Goal: Transaction & Acquisition: Download file/media

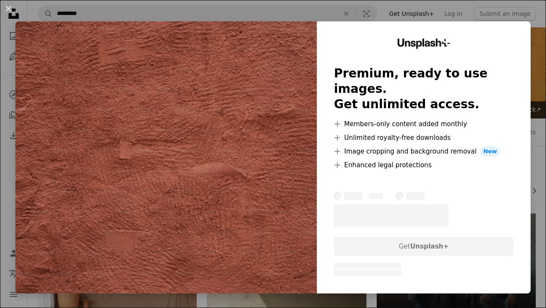
scroll to position [808, 0]
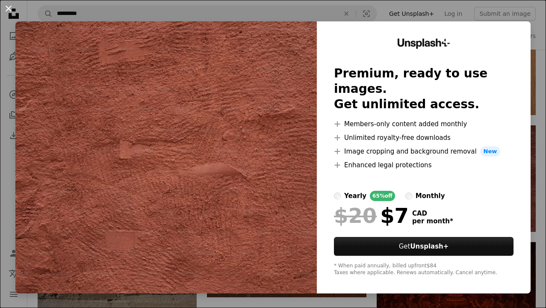
click at [11, 6] on button "An X shape" at bounding box center [8, 8] width 10 height 10
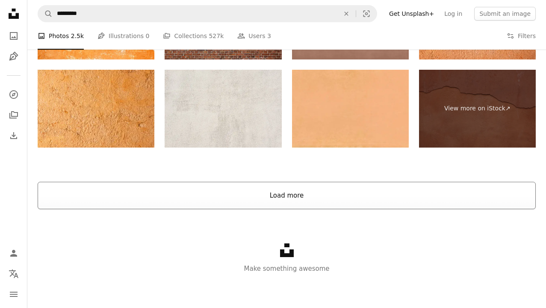
scroll to position [1712, 0]
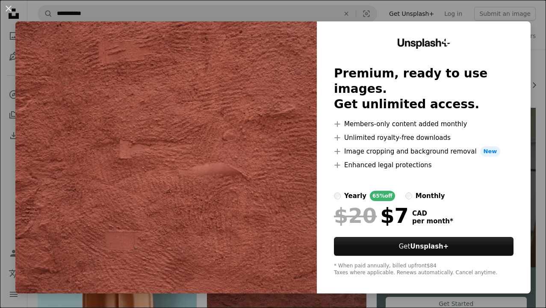
scroll to position [106, 0]
click at [6, 7] on button "An X shape" at bounding box center [8, 8] width 10 height 10
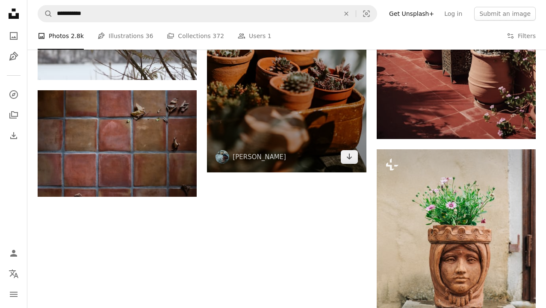
scroll to position [1267, 0]
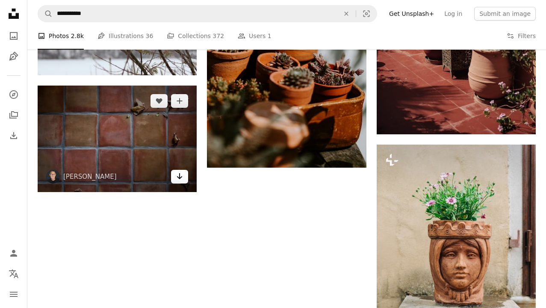
click at [181, 179] on icon "Arrow pointing down" at bounding box center [179, 176] width 7 height 10
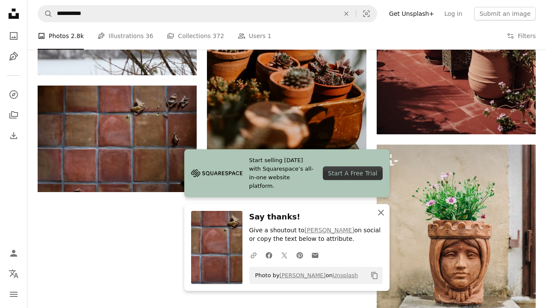
click at [381, 214] on icon "button" at bounding box center [381, 213] width 6 height 6
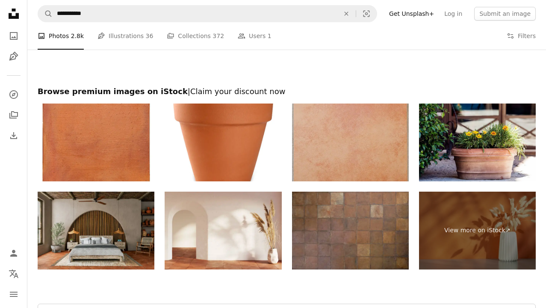
scroll to position [1726, 0]
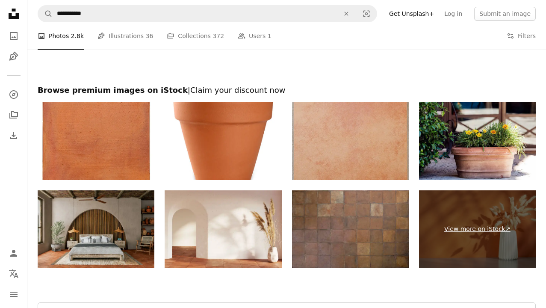
click at [457, 212] on link "View more on iStock ↗" at bounding box center [477, 229] width 117 height 78
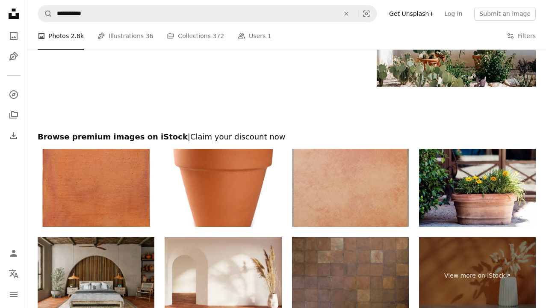
scroll to position [1679, 0]
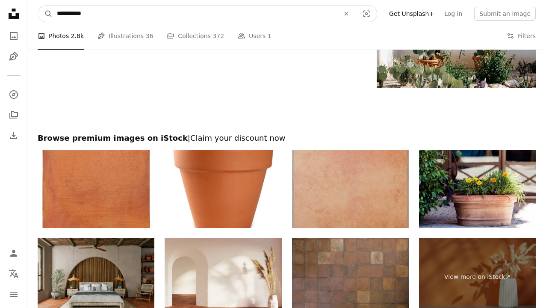
drag, startPoint x: 93, startPoint y: 17, endPoint x: 16, endPoint y: 22, distance: 77.1
drag, startPoint x: 106, startPoint y: 13, endPoint x: 19, endPoint y: 9, distance: 86.5
type input "**********"
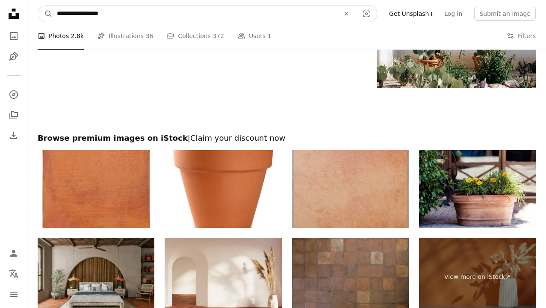
click at [45, 14] on button "A magnifying glass" at bounding box center [45, 14] width 15 height 16
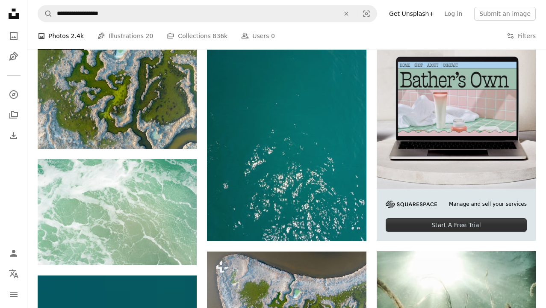
scroll to position [184, 0]
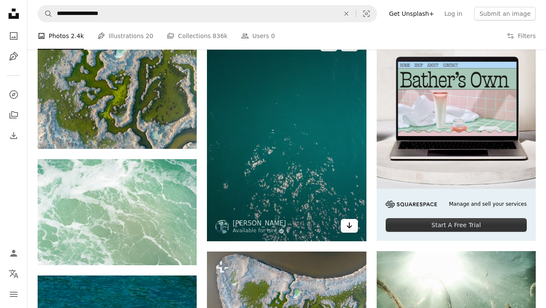
click at [351, 226] on icon "Download" at bounding box center [349, 225] width 6 height 6
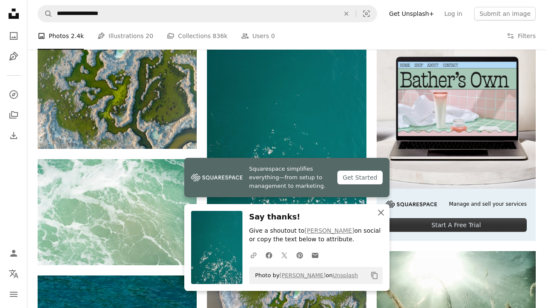
click at [381, 213] on icon "button" at bounding box center [381, 213] width 6 height 6
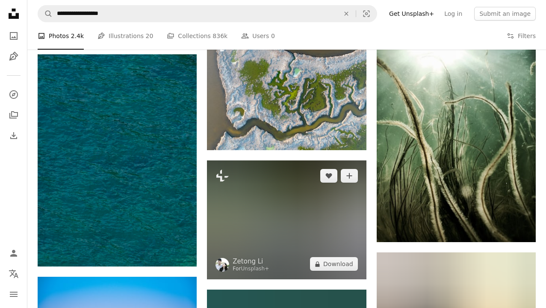
scroll to position [377, 0]
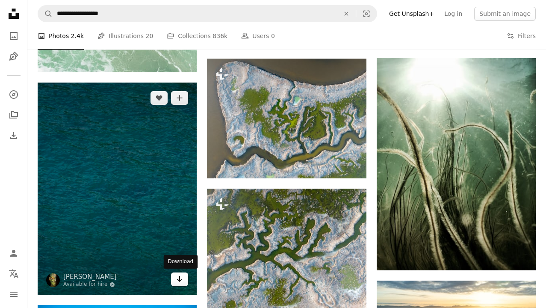
click at [181, 284] on link "Arrow pointing down" at bounding box center [179, 279] width 17 height 14
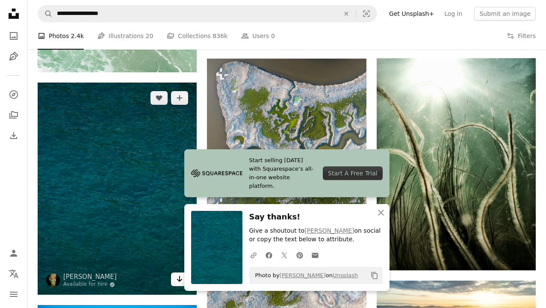
click at [178, 276] on icon "Arrow pointing down" at bounding box center [179, 279] width 7 height 10
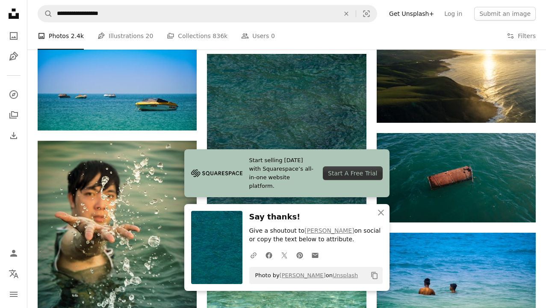
scroll to position [659, 0]
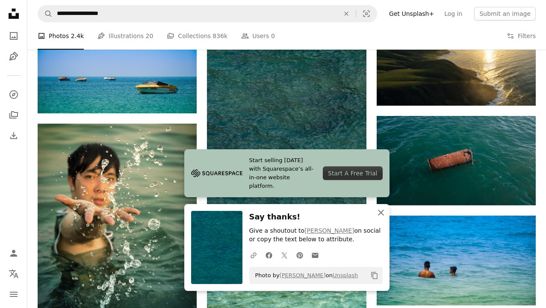
click at [382, 214] on icon "An X shape" at bounding box center [381, 212] width 10 height 10
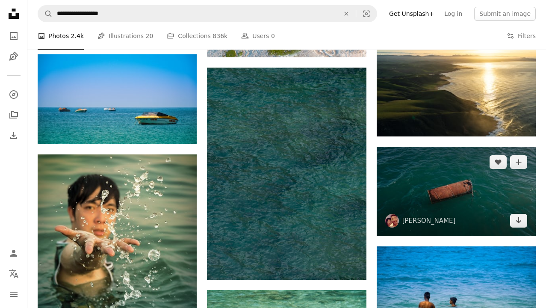
scroll to position [629, 0]
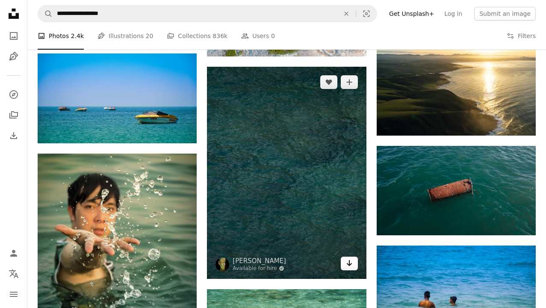
click at [350, 263] on icon "Arrow pointing down" at bounding box center [349, 263] width 7 height 10
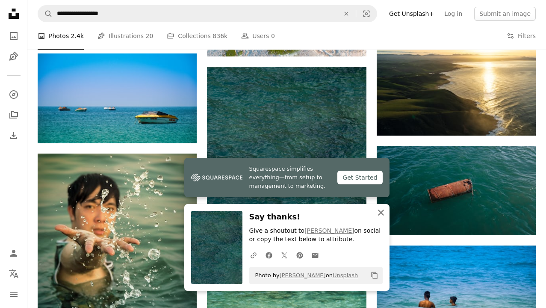
click at [380, 214] on button "An X shape Close" at bounding box center [381, 212] width 17 height 17
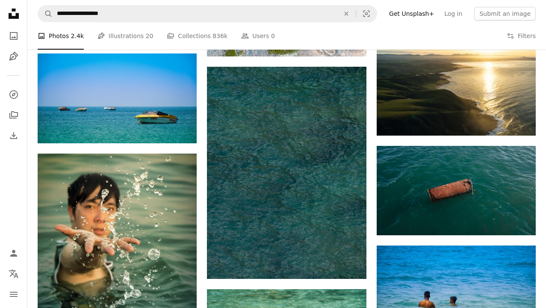
click at [380, 216] on icon "An X shape" at bounding box center [381, 221] width 10 height 10
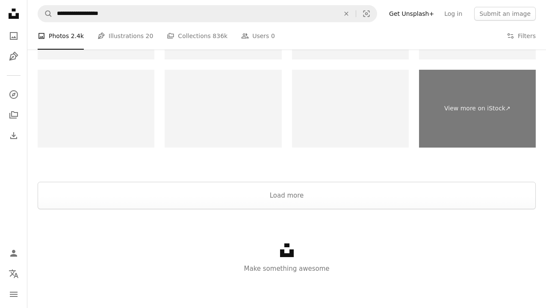
scroll to position [1451, 0]
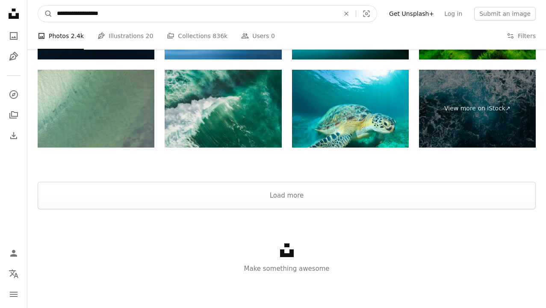
drag, startPoint x: 117, startPoint y: 15, endPoint x: 30, endPoint y: 15, distance: 86.8
click at [30, 15] on nav "**********" at bounding box center [286, 13] width 519 height 27
type input "**********"
click at [45, 14] on button "A magnifying glass" at bounding box center [45, 14] width 15 height 16
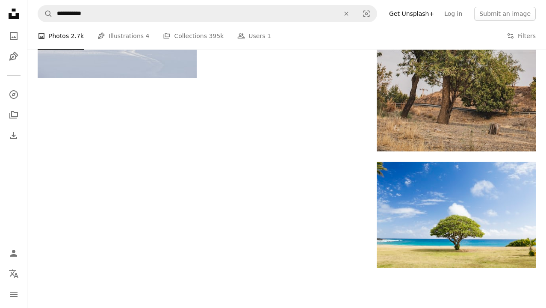
scroll to position [1387, 0]
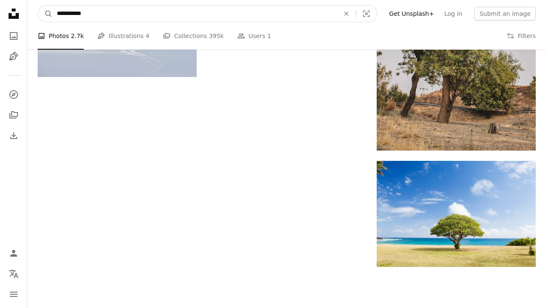
drag, startPoint x: 100, startPoint y: 14, endPoint x: 17, endPoint y: 9, distance: 82.7
type input "**********"
click at [45, 14] on button "A magnifying glass" at bounding box center [45, 14] width 15 height 16
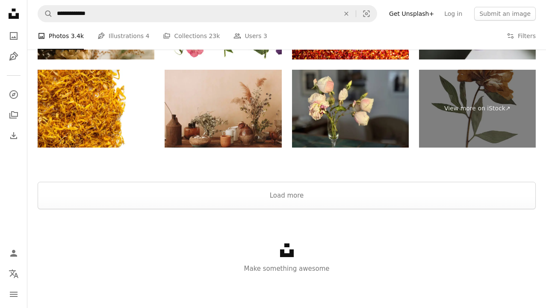
scroll to position [2070, 0]
click at [340, 197] on button "Load more" at bounding box center [287, 195] width 498 height 27
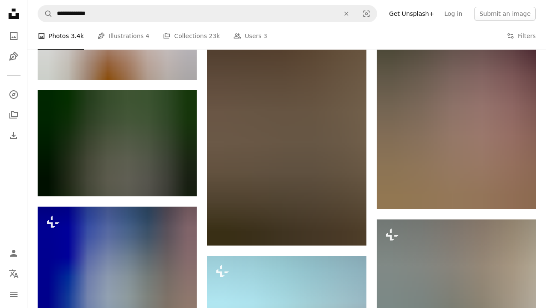
scroll to position [7713, 0]
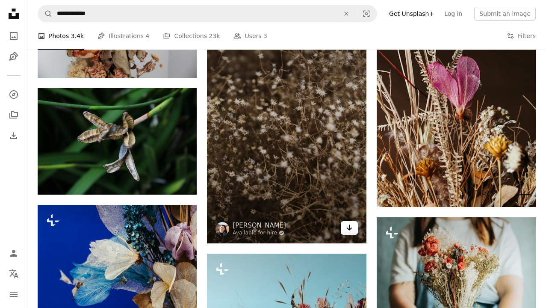
click at [348, 228] on icon "Arrow pointing down" at bounding box center [349, 227] width 7 height 10
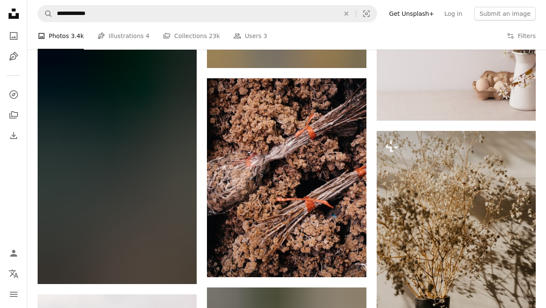
scroll to position [9013, 0]
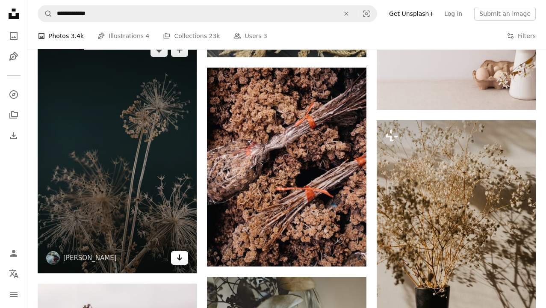
click at [178, 263] on icon "Arrow pointing down" at bounding box center [179, 257] width 7 height 10
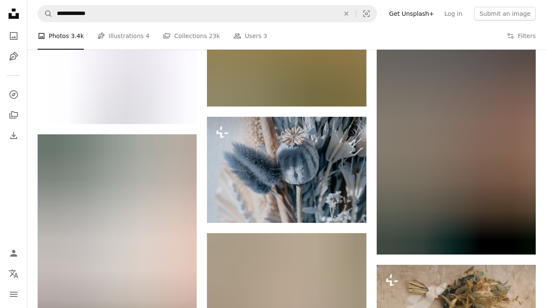
scroll to position [10243, 0]
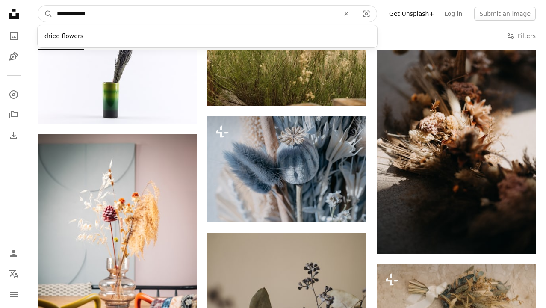
drag, startPoint x: 102, startPoint y: 11, endPoint x: 4, endPoint y: 9, distance: 98.0
type input "*******"
click at [45, 14] on button "A magnifying glass" at bounding box center [45, 14] width 15 height 16
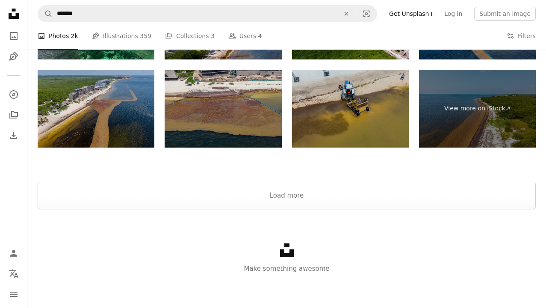
scroll to position [1707, 0]
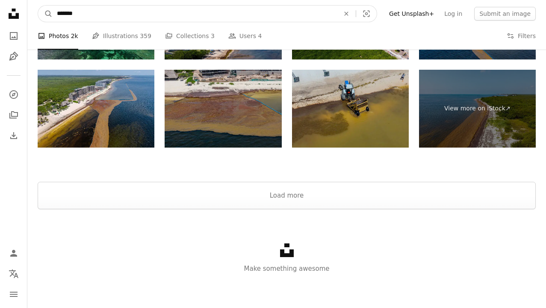
drag, startPoint x: 106, startPoint y: 13, endPoint x: 4, endPoint y: 6, distance: 102.5
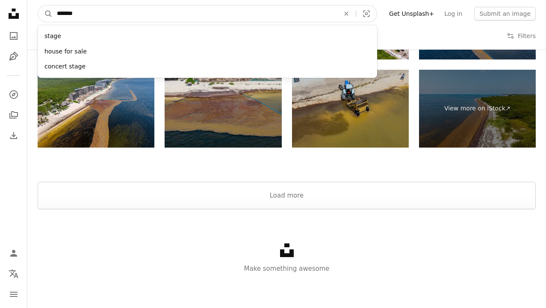
type input "********"
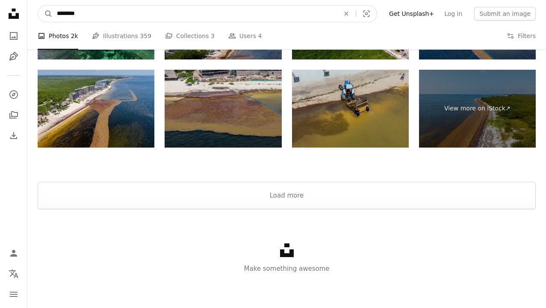
click at [45, 14] on button "A magnifying glass" at bounding box center [45, 14] width 15 height 16
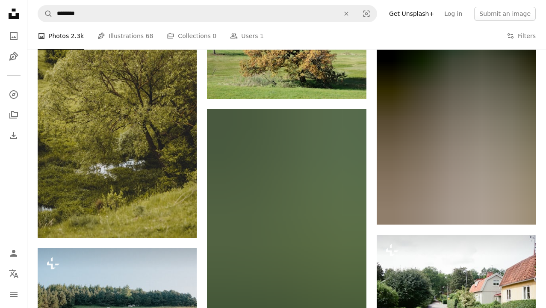
scroll to position [581, 0]
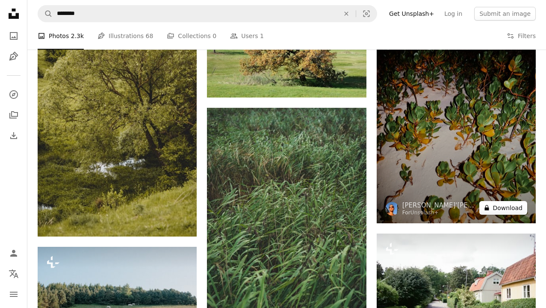
click at [504, 214] on button "A lock Download" at bounding box center [504, 208] width 48 height 14
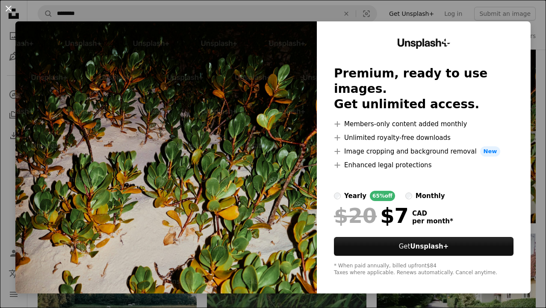
click at [8, 7] on button "An X shape" at bounding box center [8, 8] width 10 height 10
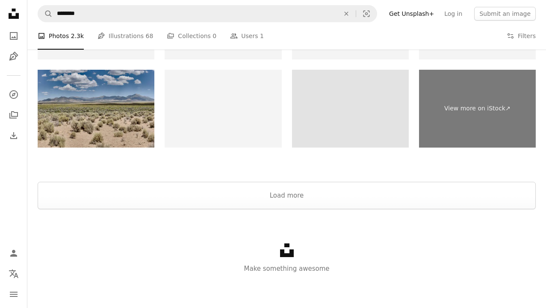
scroll to position [1706, 0]
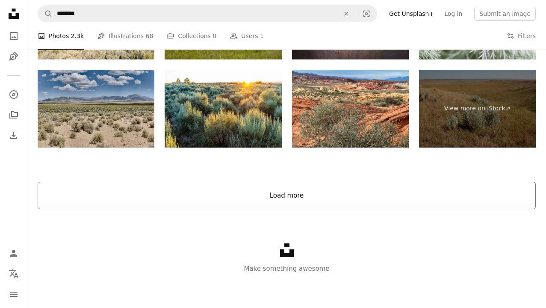
click at [296, 194] on button "Load more" at bounding box center [287, 195] width 498 height 27
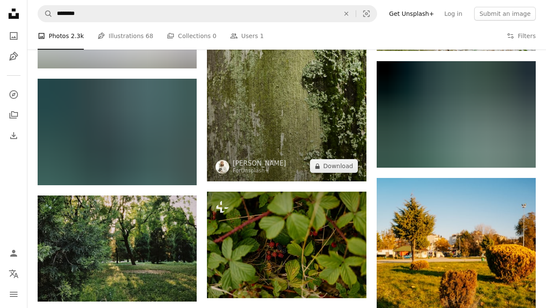
scroll to position [3973, 0]
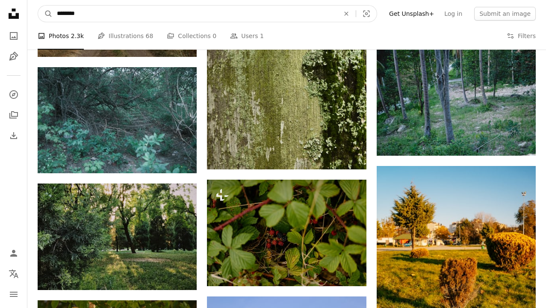
click at [157, 14] on input "********" at bounding box center [195, 14] width 284 height 16
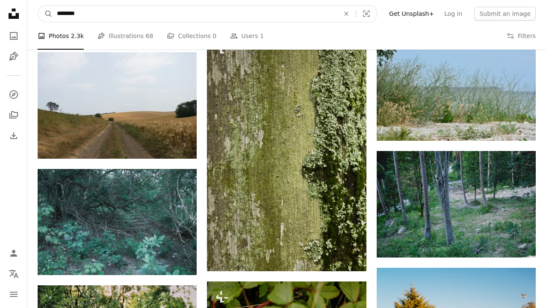
drag, startPoint x: 157, startPoint y: 14, endPoint x: 4, endPoint y: -15, distance: 156.4
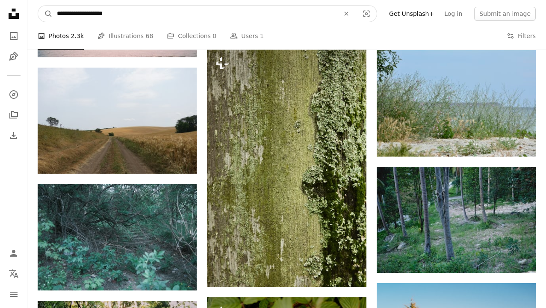
type input "**********"
click at [45, 14] on button "A magnifying glass" at bounding box center [45, 14] width 15 height 16
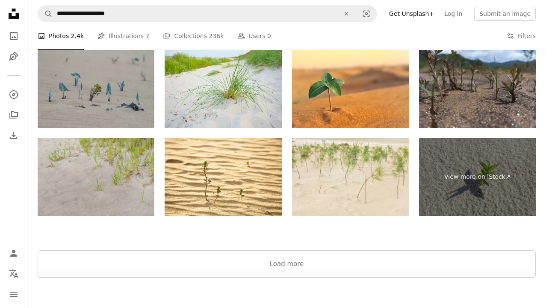
scroll to position [1897, 0]
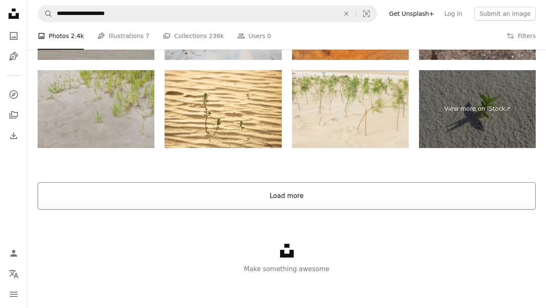
click at [397, 207] on button "Load more" at bounding box center [287, 195] width 498 height 27
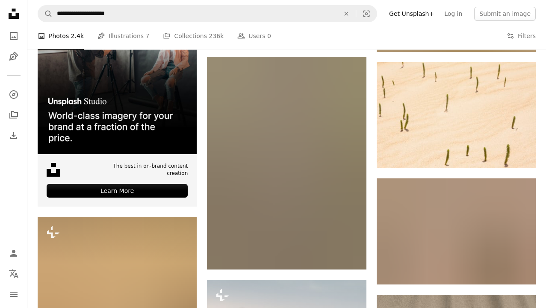
scroll to position [2312, 0]
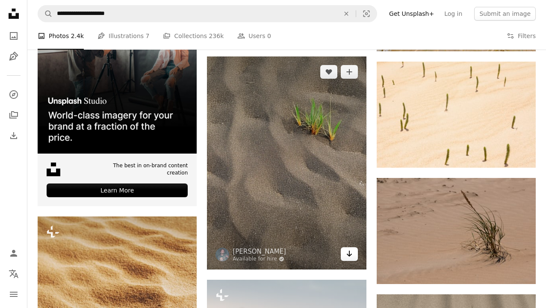
click at [355, 254] on link "Arrow pointing down" at bounding box center [349, 254] width 17 height 14
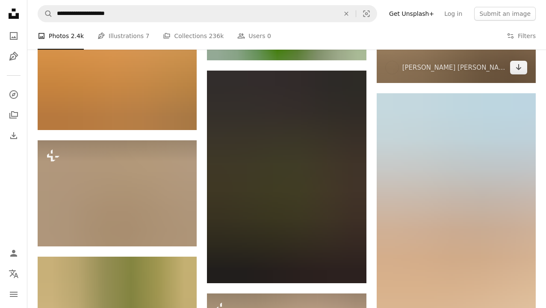
scroll to position [2889, 0]
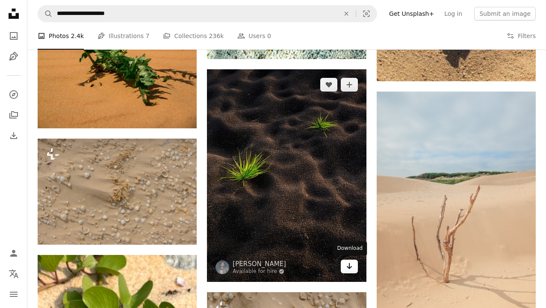
click at [348, 264] on icon "Arrow pointing down" at bounding box center [349, 266] width 7 height 10
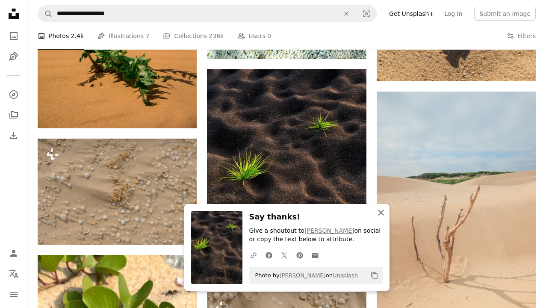
click at [380, 213] on icon "button" at bounding box center [381, 213] width 6 height 6
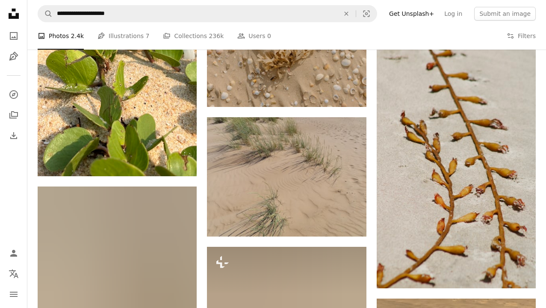
scroll to position [3184, 0]
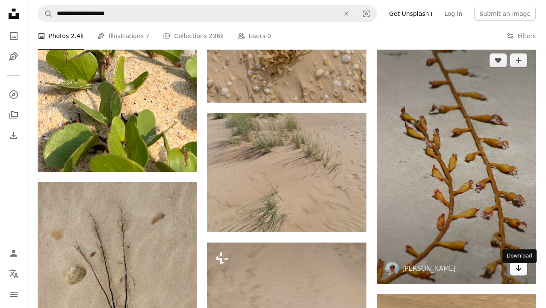
click at [518, 271] on icon "Arrow pointing down" at bounding box center [518, 268] width 7 height 10
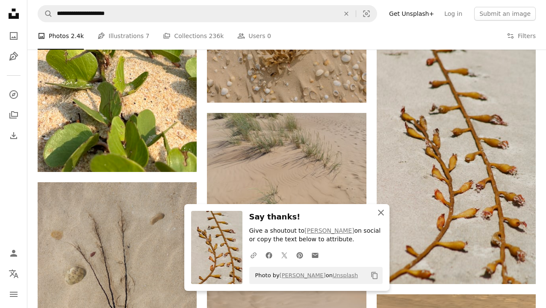
click at [379, 211] on icon "An X shape" at bounding box center [381, 212] width 10 height 10
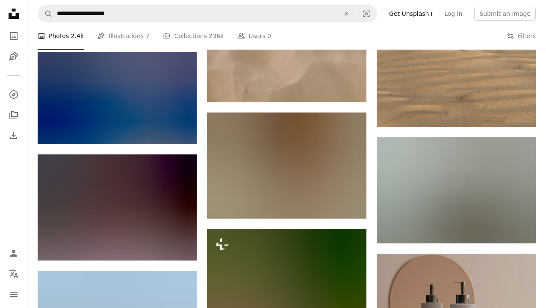
scroll to position [3569, 0]
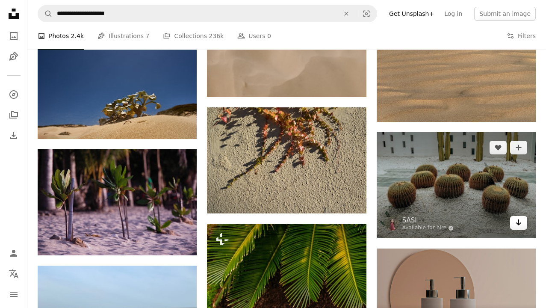
click at [516, 227] on icon "Arrow pointing down" at bounding box center [518, 222] width 7 height 10
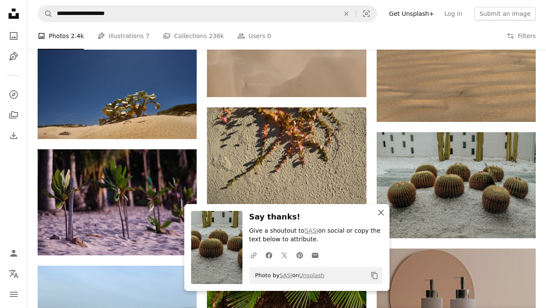
click at [380, 215] on icon "button" at bounding box center [381, 213] width 6 height 6
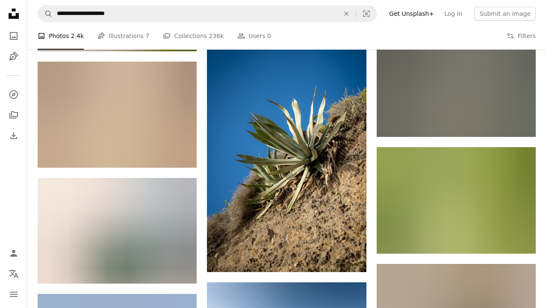
scroll to position [4241, 0]
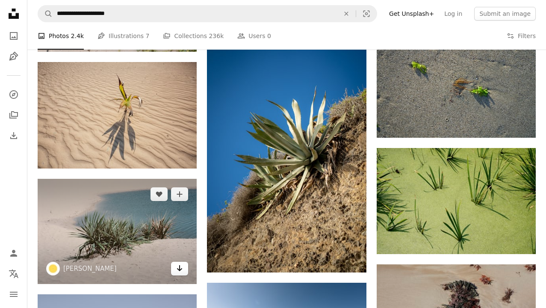
click at [178, 273] on icon "Arrow pointing down" at bounding box center [179, 268] width 7 height 10
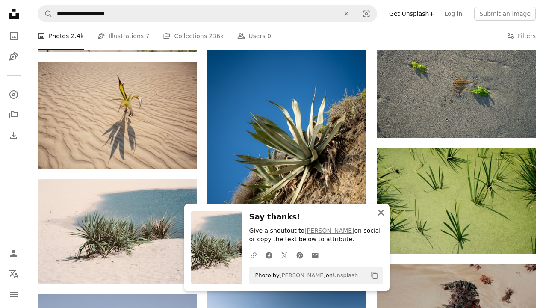
click at [381, 215] on icon "An X shape" at bounding box center [381, 212] width 10 height 10
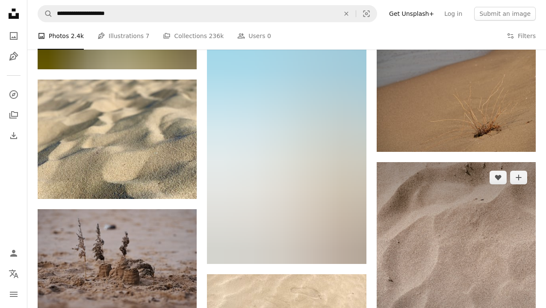
scroll to position [5436, 0]
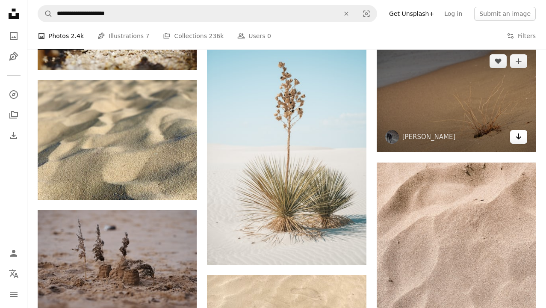
click at [518, 142] on icon "Arrow pointing down" at bounding box center [518, 136] width 7 height 10
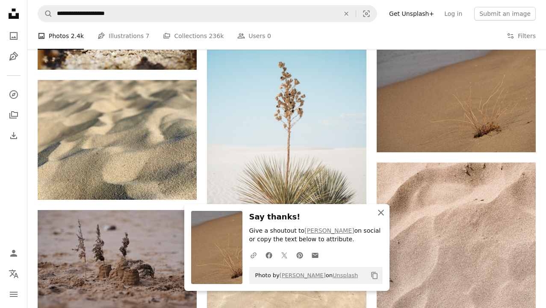
click at [381, 215] on icon "An X shape" at bounding box center [381, 212] width 10 height 10
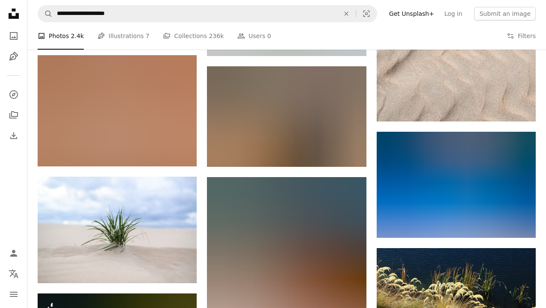
scroll to position [6522, 0]
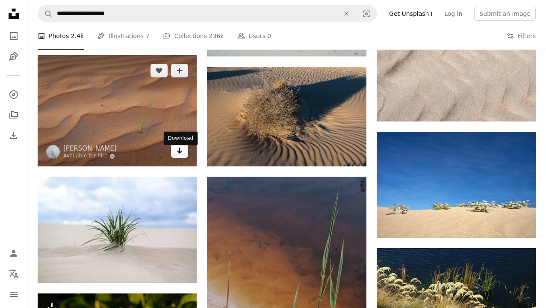
click at [179, 156] on icon "Arrow pointing down" at bounding box center [179, 150] width 7 height 10
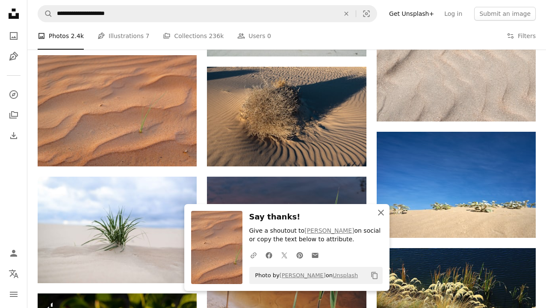
click at [379, 216] on icon "An X shape" at bounding box center [381, 212] width 10 height 10
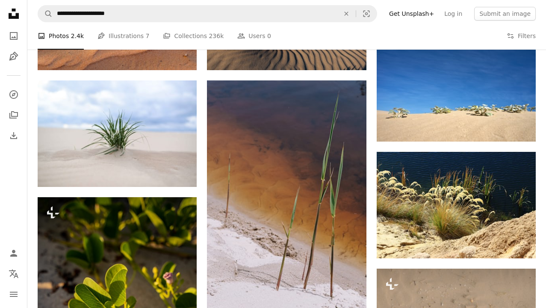
scroll to position [6625, 0]
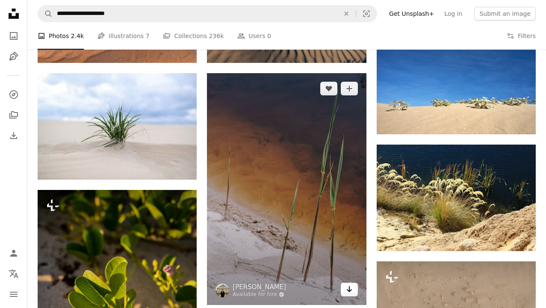
click at [347, 290] on icon "Arrow pointing down" at bounding box center [349, 289] width 7 height 10
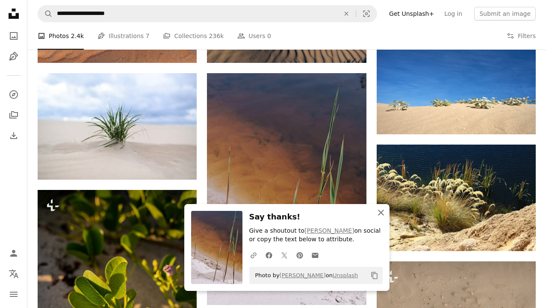
click at [380, 213] on icon "An X shape" at bounding box center [381, 212] width 10 height 10
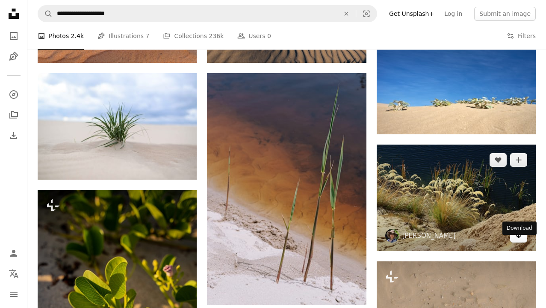
click at [518, 238] on icon "Download" at bounding box center [519, 235] width 6 height 6
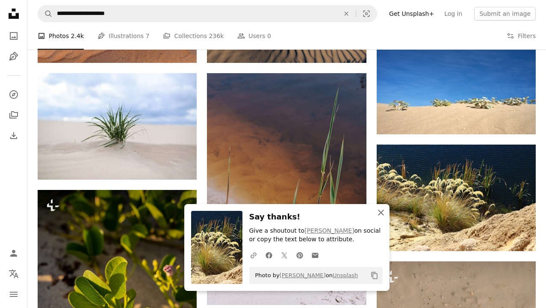
click at [379, 215] on icon "An X shape" at bounding box center [381, 212] width 10 height 10
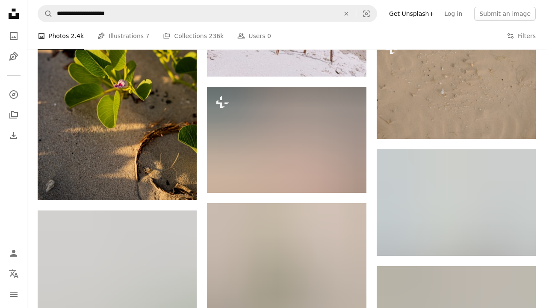
scroll to position [6856, 0]
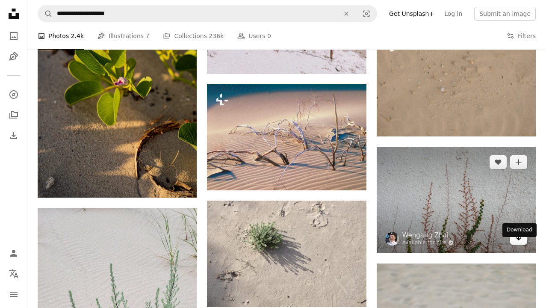
click at [518, 243] on icon "Arrow pointing down" at bounding box center [518, 237] width 7 height 10
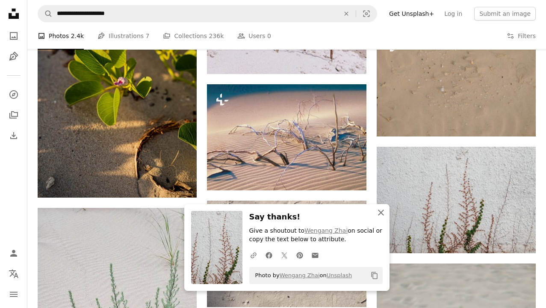
click at [381, 213] on icon "button" at bounding box center [381, 213] width 6 height 6
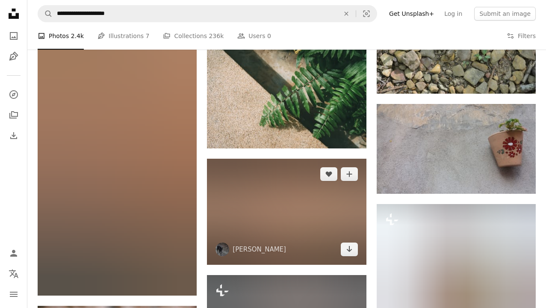
scroll to position [7382, 0]
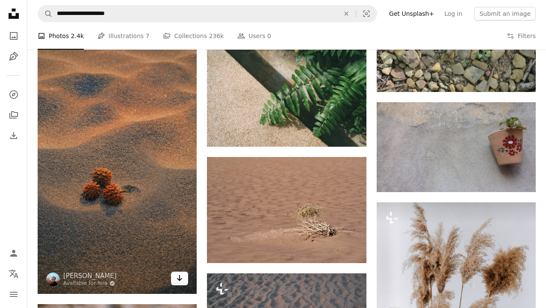
click at [181, 283] on icon "Arrow pointing down" at bounding box center [179, 278] width 7 height 10
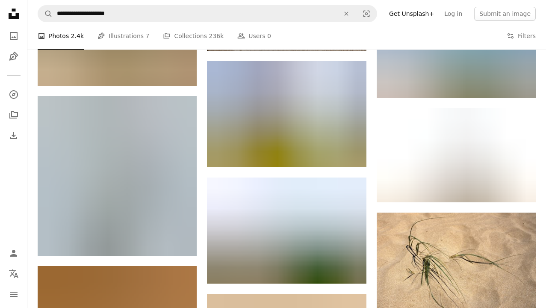
scroll to position [8545, 0]
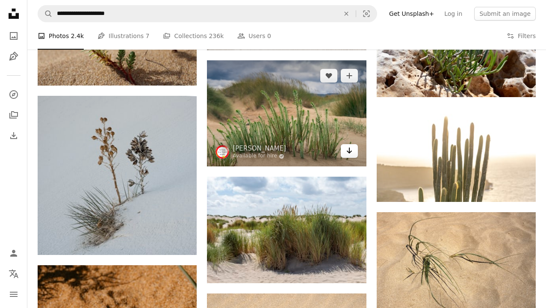
click at [348, 147] on icon "Arrow pointing down" at bounding box center [349, 150] width 7 height 10
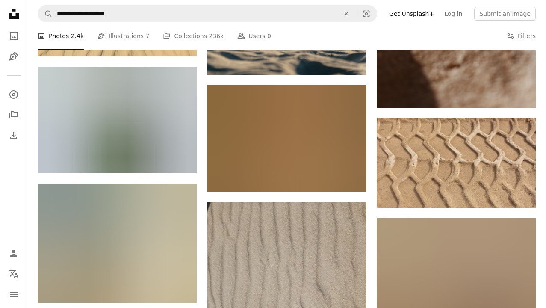
scroll to position [10677, 0]
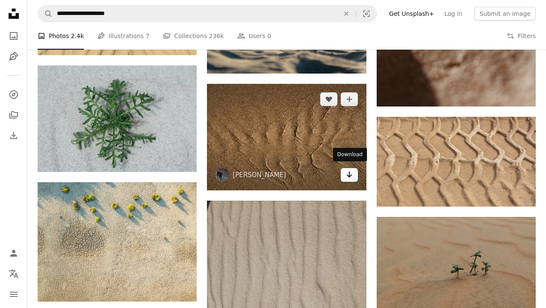
click at [350, 172] on icon "Arrow pointing down" at bounding box center [349, 174] width 7 height 10
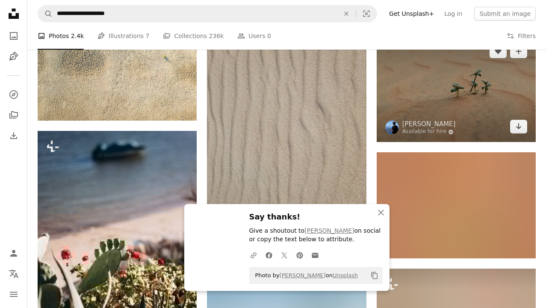
scroll to position [10912, 0]
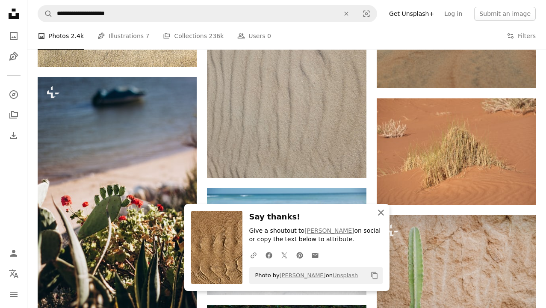
click at [381, 214] on icon "button" at bounding box center [381, 213] width 6 height 6
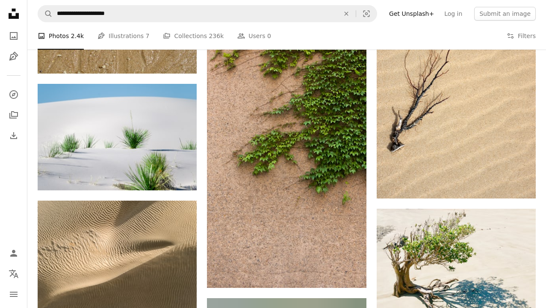
scroll to position [0, 0]
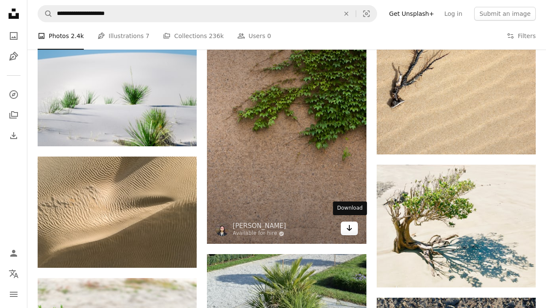
click at [347, 228] on icon "Arrow pointing down" at bounding box center [349, 228] width 7 height 10
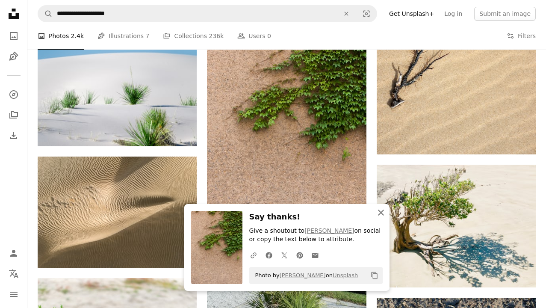
click at [380, 213] on icon "An X shape" at bounding box center [381, 212] width 10 height 10
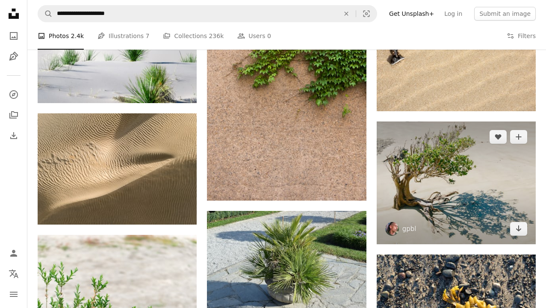
scroll to position [11488, 0]
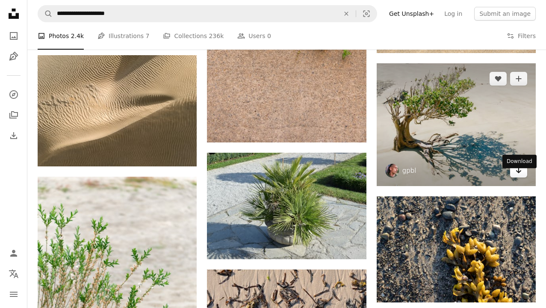
click at [520, 175] on icon "Arrow pointing down" at bounding box center [518, 170] width 7 height 10
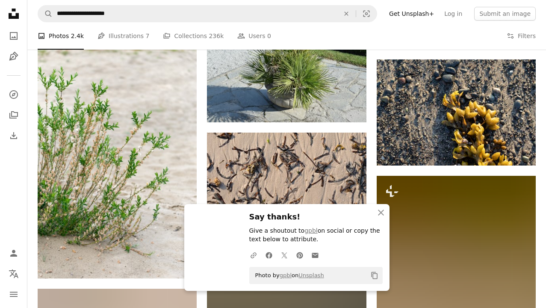
scroll to position [11678, 0]
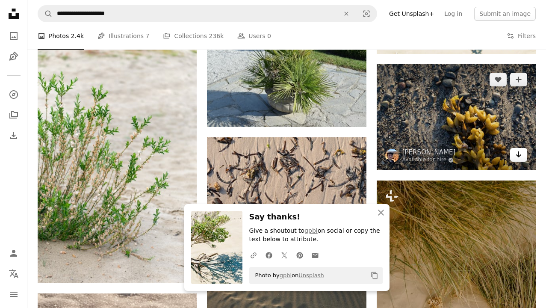
click at [518, 157] on icon "Download" at bounding box center [519, 154] width 6 height 6
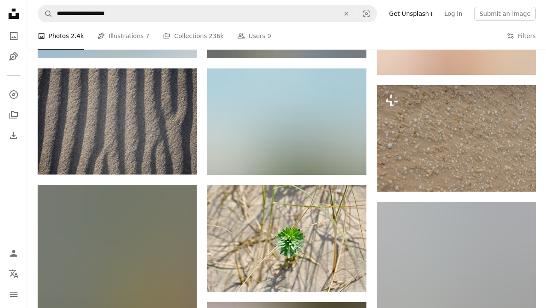
scroll to position [12475, 0]
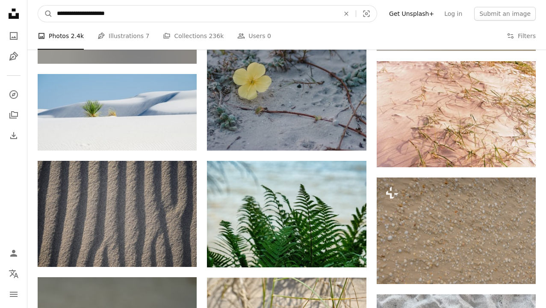
drag, startPoint x: 142, startPoint y: 12, endPoint x: 11, endPoint y: -19, distance: 134.6
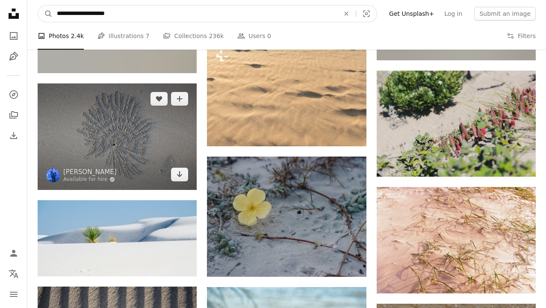
scroll to position [12254, 0]
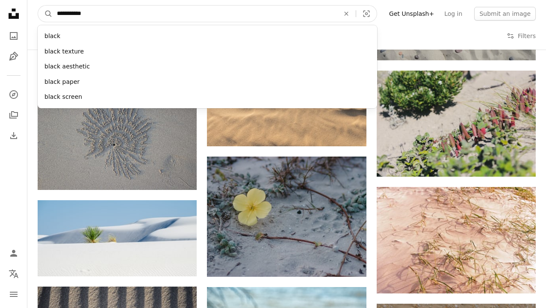
type input "**********"
click at [45, 14] on button "A magnifying glass" at bounding box center [45, 14] width 15 height 16
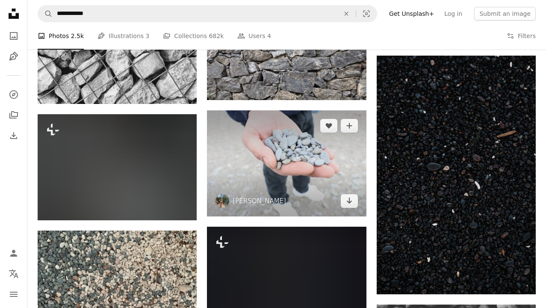
scroll to position [499, 0]
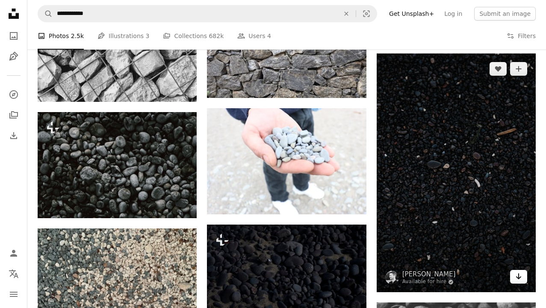
click at [521, 281] on icon "Arrow pointing down" at bounding box center [518, 276] width 7 height 10
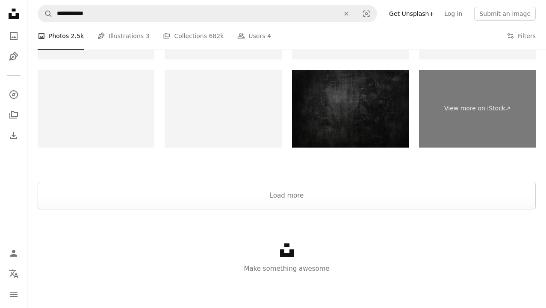
scroll to position [1461, 0]
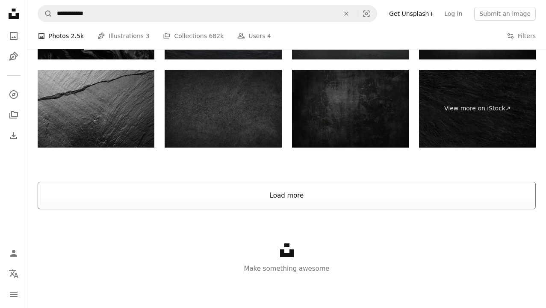
click at [290, 197] on button "Load more" at bounding box center [287, 195] width 498 height 27
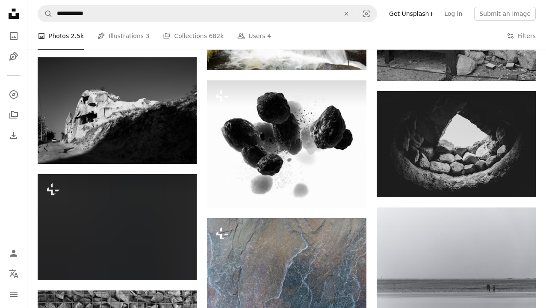
scroll to position [2624, 0]
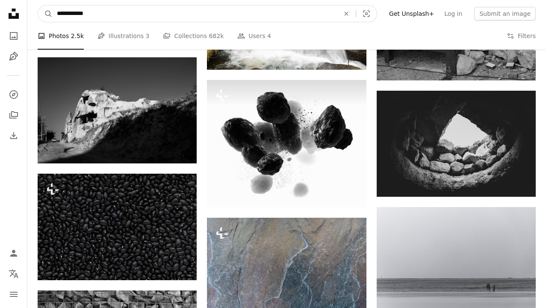
click at [102, 11] on input "**********" at bounding box center [195, 14] width 284 height 16
type input "**********"
click at [45, 14] on button "A magnifying glass" at bounding box center [45, 14] width 15 height 16
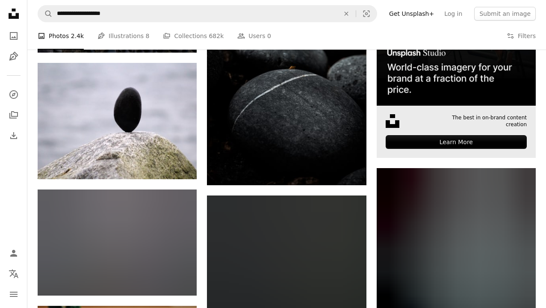
scroll to position [276, 0]
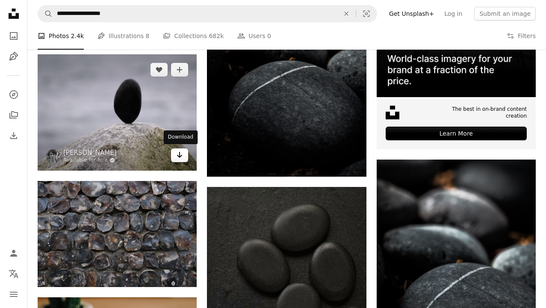
click at [180, 154] on icon "Download" at bounding box center [180, 155] width 6 height 6
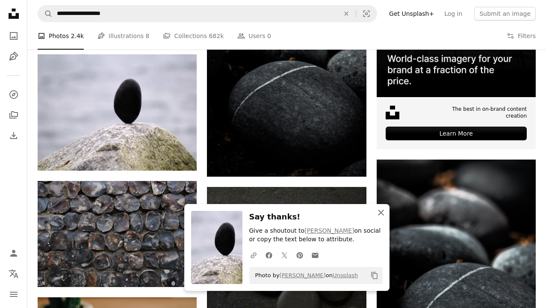
click at [381, 214] on icon "button" at bounding box center [381, 213] width 6 height 6
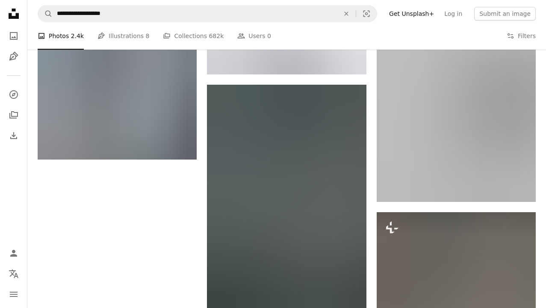
scroll to position [1167, 0]
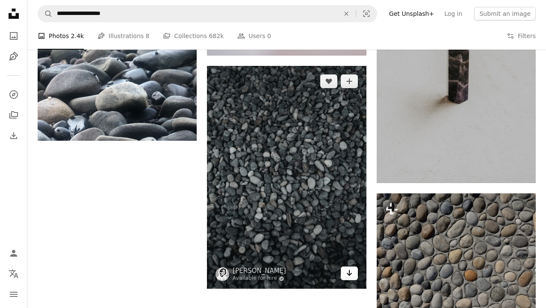
click at [349, 271] on icon "Download" at bounding box center [349, 273] width 6 height 6
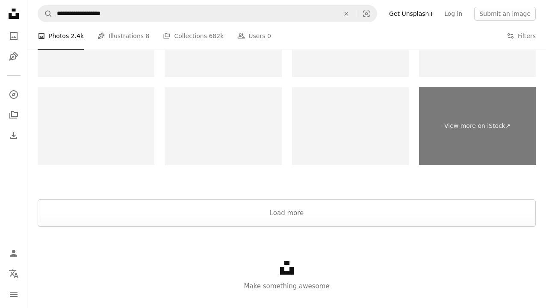
scroll to position [1679, 0]
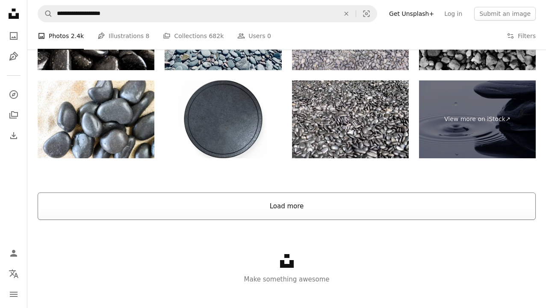
click at [290, 213] on button "Load more" at bounding box center [287, 205] width 498 height 27
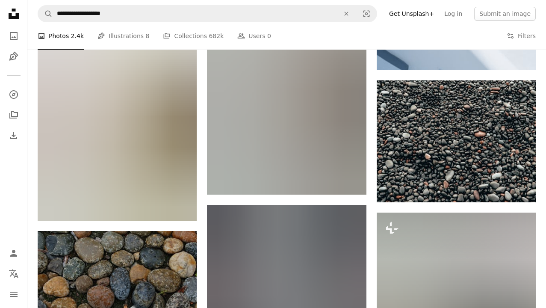
scroll to position [2274, 0]
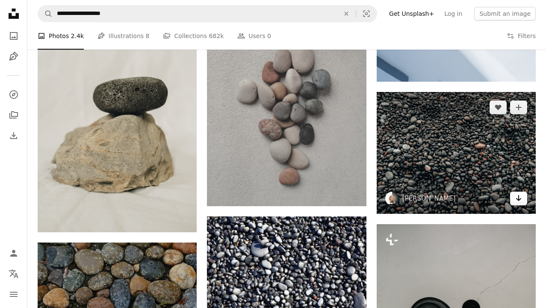
click at [517, 203] on icon "Arrow pointing down" at bounding box center [518, 198] width 7 height 10
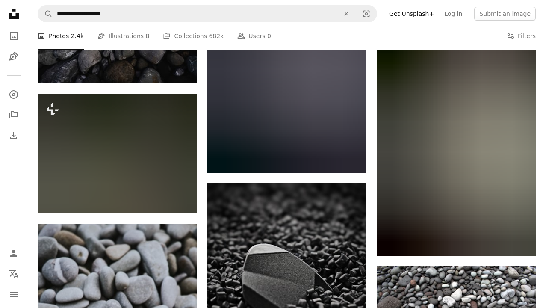
scroll to position [4201, 0]
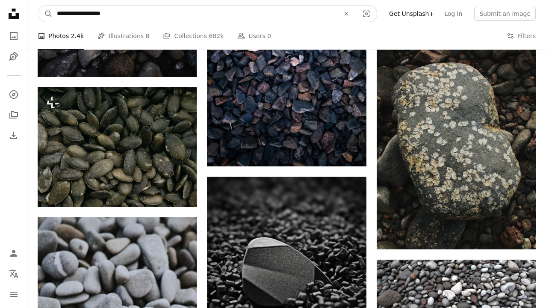
drag, startPoint x: 140, startPoint y: 10, endPoint x: 16, endPoint y: 11, distance: 123.6
type input "*******"
click at [45, 14] on button "A magnifying glass" at bounding box center [45, 14] width 15 height 16
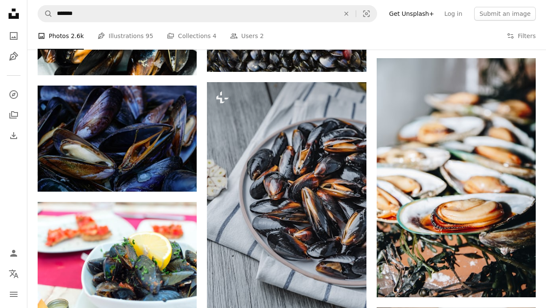
scroll to position [386, 0]
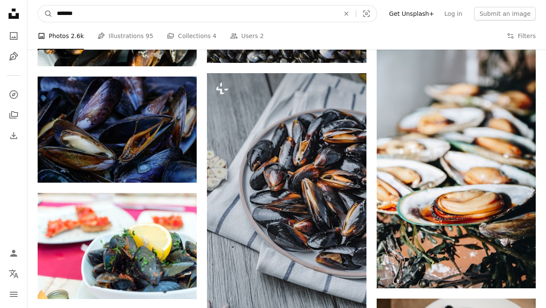
click at [100, 10] on input "*******" at bounding box center [195, 14] width 284 height 16
type input "**********"
click at [45, 14] on button "A magnifying glass" at bounding box center [45, 14] width 15 height 16
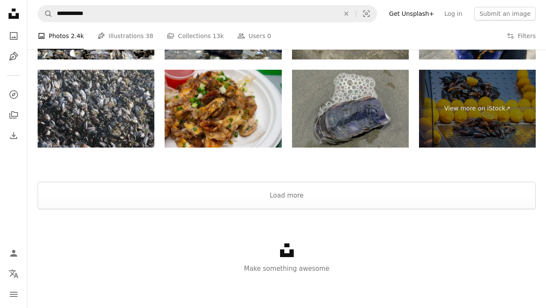
scroll to position [1439, 0]
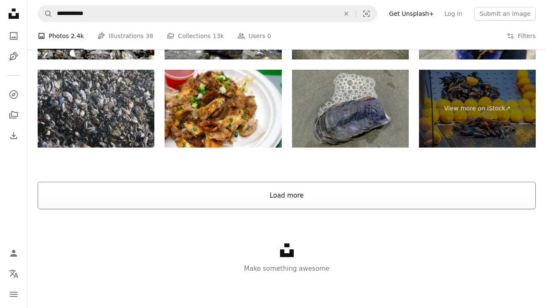
click at [287, 201] on button "Load more" at bounding box center [287, 195] width 498 height 27
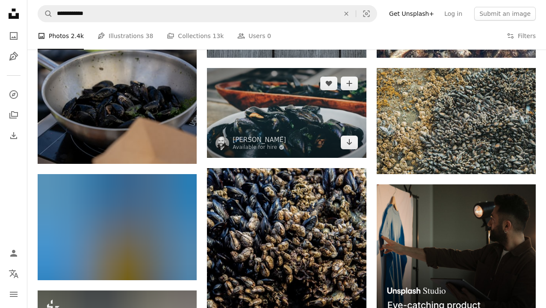
scroll to position [3206, 0]
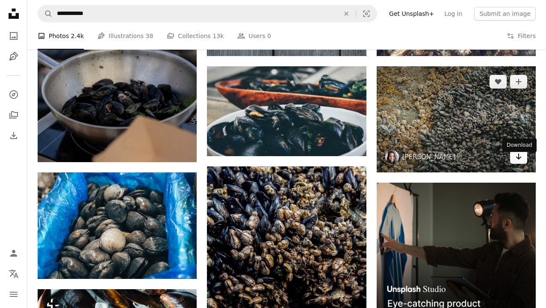
click at [515, 162] on link "Arrow pointing down" at bounding box center [518, 157] width 17 height 14
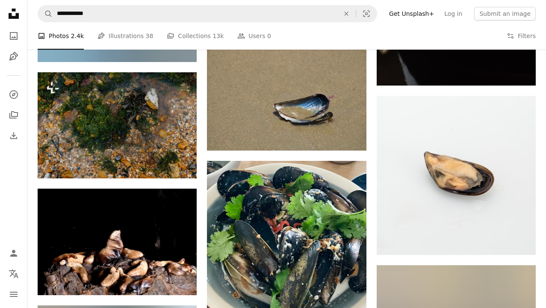
scroll to position [6176, 0]
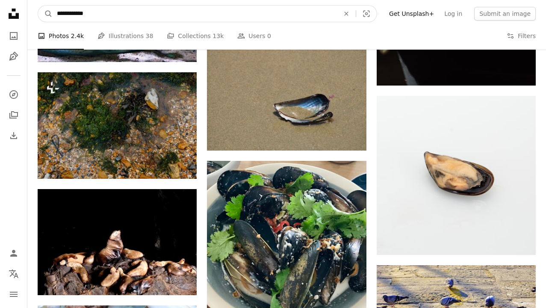
drag, startPoint x: 151, startPoint y: 13, endPoint x: 81, endPoint y: 13, distance: 70.2
click at [81, 13] on input "**********" at bounding box center [195, 14] width 284 height 16
type input "**********"
click at [45, 14] on button "A magnifying glass" at bounding box center [45, 14] width 15 height 16
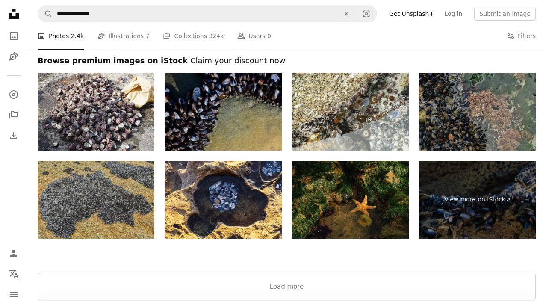
scroll to position [1398, 0]
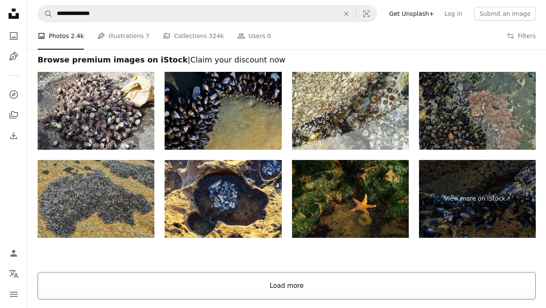
click at [291, 290] on button "Load more" at bounding box center [287, 285] width 498 height 27
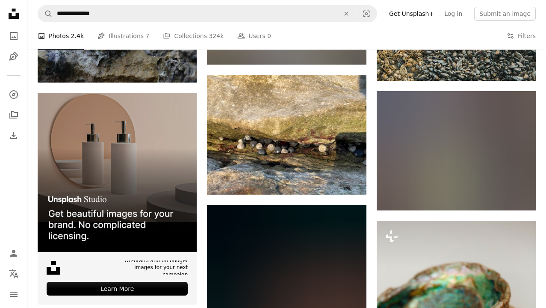
scroll to position [1444, 0]
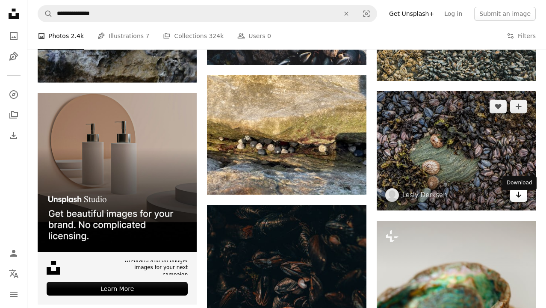
click at [519, 198] on icon "Download" at bounding box center [519, 195] width 6 height 6
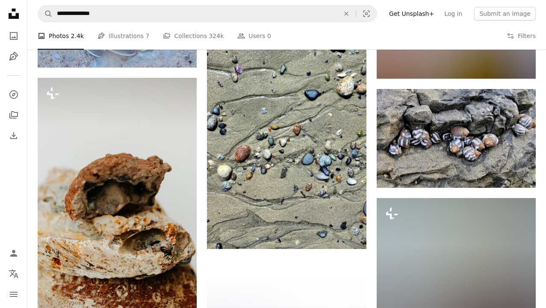
scroll to position [5049, 0]
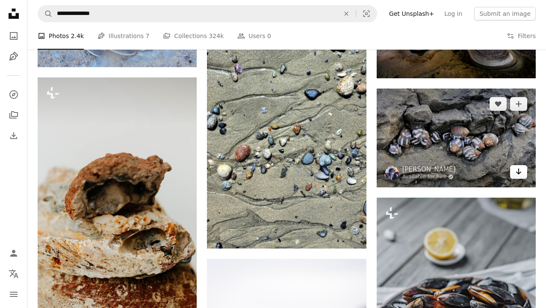
click at [521, 177] on icon "Arrow pointing down" at bounding box center [518, 171] width 7 height 10
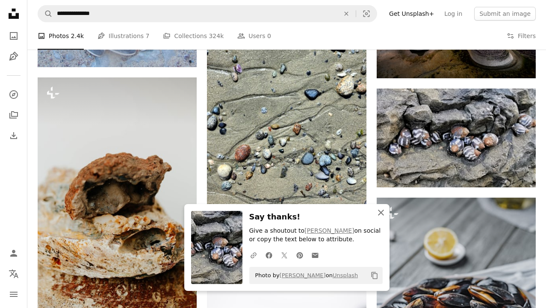
click at [381, 213] on icon "button" at bounding box center [381, 213] width 6 height 6
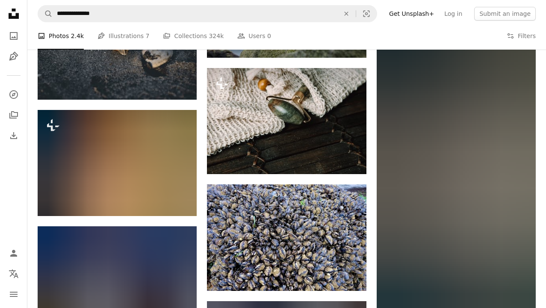
scroll to position [8742, 0]
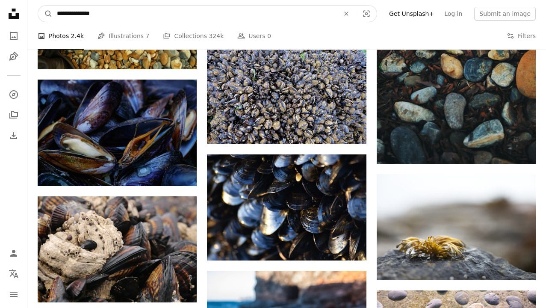
drag, startPoint x: 183, startPoint y: 12, endPoint x: 11, endPoint y: 0, distance: 172.4
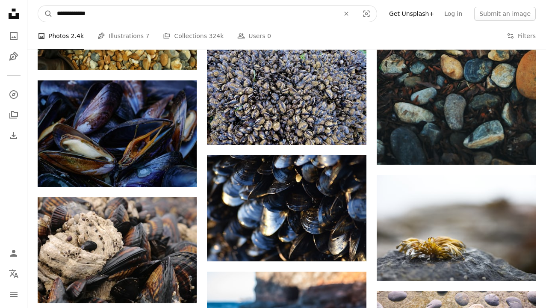
type input "**********"
click at [45, 14] on button "A magnifying glass" at bounding box center [45, 14] width 15 height 16
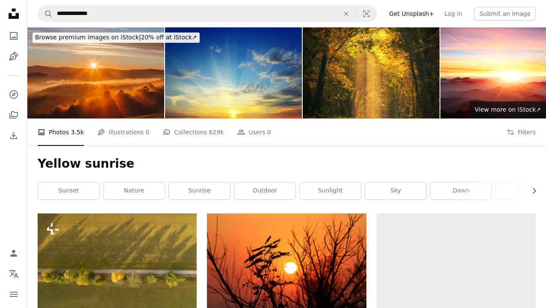
scroll to position [93, 0]
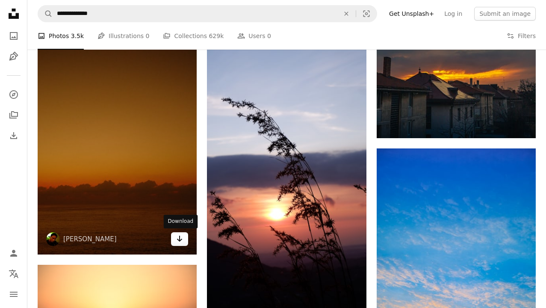
click at [178, 237] on icon "Arrow pointing down" at bounding box center [179, 239] width 7 height 10
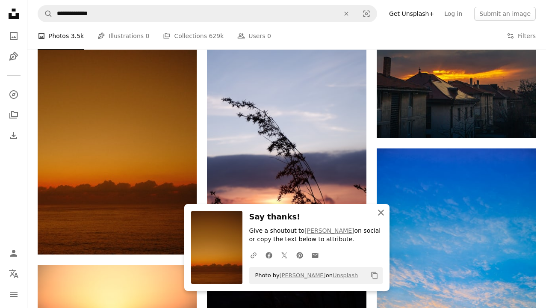
click at [383, 213] on icon "An X shape" at bounding box center [381, 212] width 10 height 10
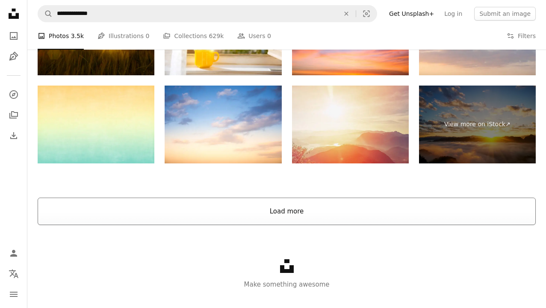
click at [287, 219] on button "Load more" at bounding box center [287, 211] width 498 height 27
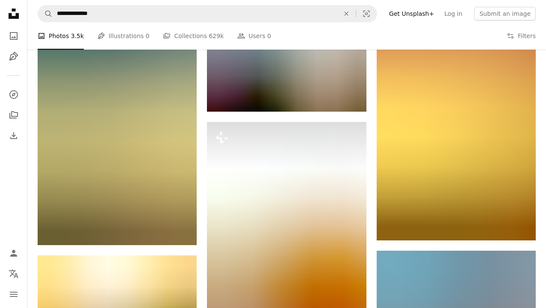
scroll to position [1979, 0]
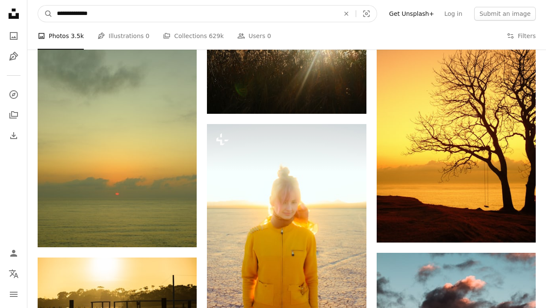
click at [108, 16] on input "**********" at bounding box center [195, 14] width 284 height 16
type input "**********"
click at [45, 14] on button "A magnifying glass" at bounding box center [45, 14] width 15 height 16
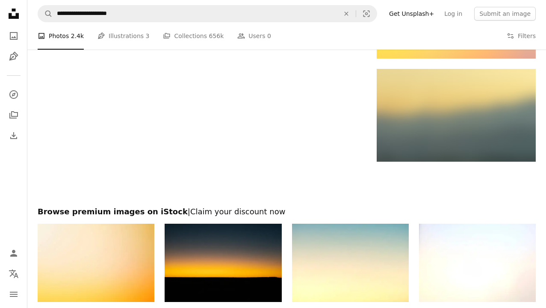
scroll to position [1329, 0]
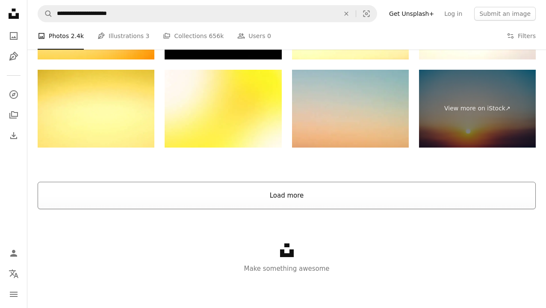
click at [284, 199] on button "Load more" at bounding box center [287, 195] width 498 height 27
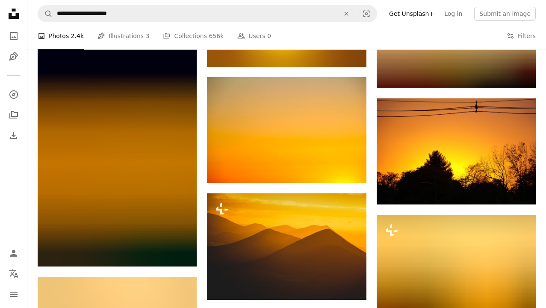
scroll to position [2751, 0]
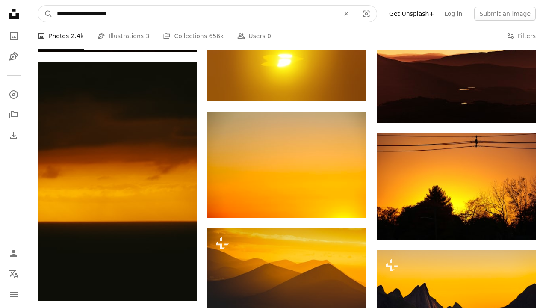
click at [96, 14] on input "**********" at bounding box center [195, 14] width 284 height 16
click at [141, 15] on input "**********" at bounding box center [195, 14] width 284 height 16
type input "**********"
click at [45, 14] on button "A magnifying glass" at bounding box center [45, 14] width 15 height 16
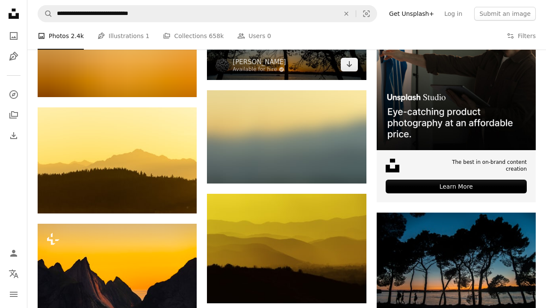
scroll to position [220, 0]
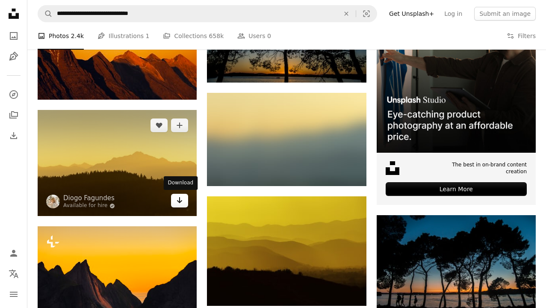
click at [178, 199] on icon "Arrow pointing down" at bounding box center [179, 200] width 7 height 10
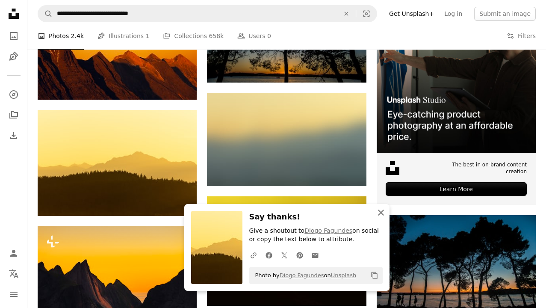
click at [381, 213] on icon "An X shape" at bounding box center [381, 212] width 10 height 10
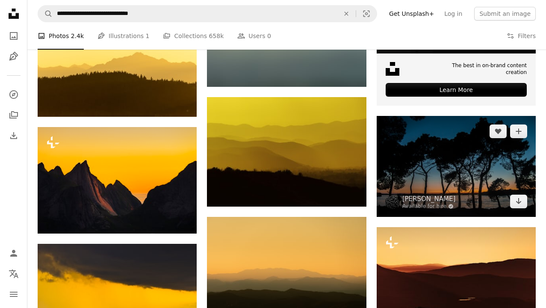
scroll to position [321, 0]
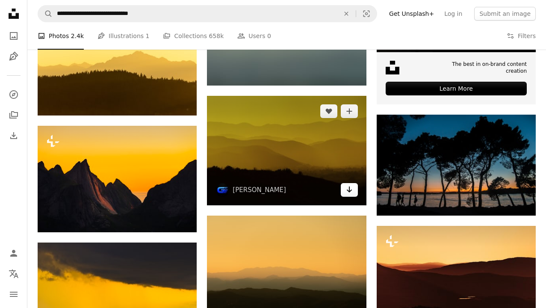
click at [350, 190] on icon "Download" at bounding box center [349, 190] width 6 height 6
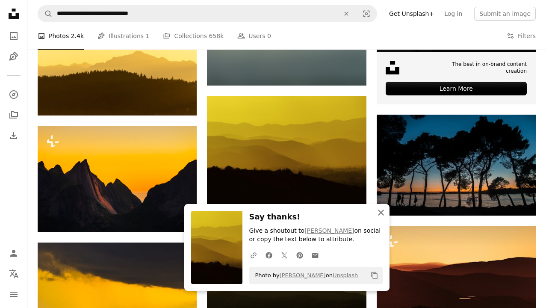
click at [380, 213] on icon "button" at bounding box center [381, 213] width 6 height 6
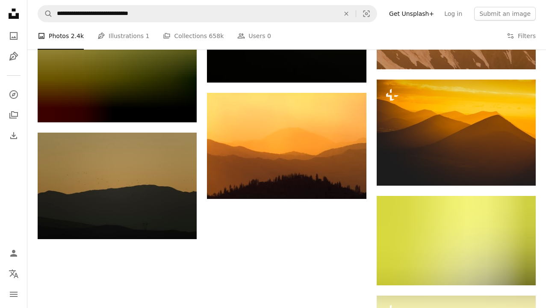
scroll to position [793, 0]
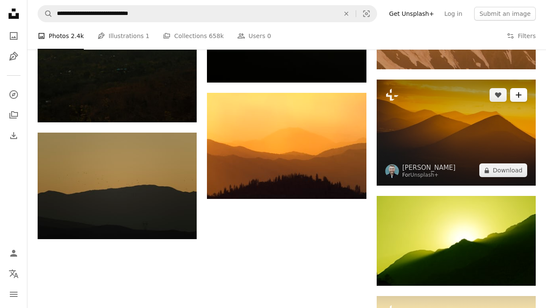
click at [523, 102] on button "A plus sign" at bounding box center [518, 95] width 17 height 14
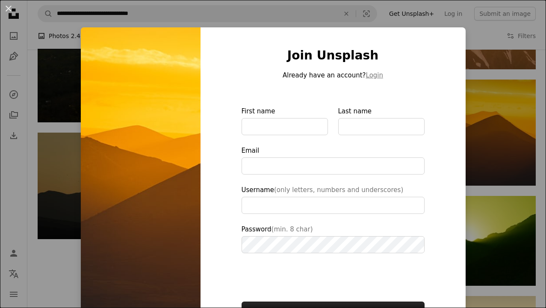
click at [542, 78] on div "An X shape Join Unsplash Already have an account? Login First name Last name Em…" at bounding box center [273, 154] width 546 height 308
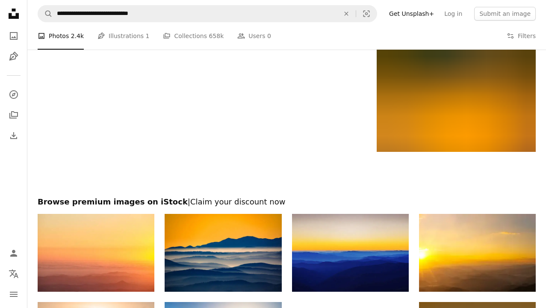
scroll to position [1159, 0]
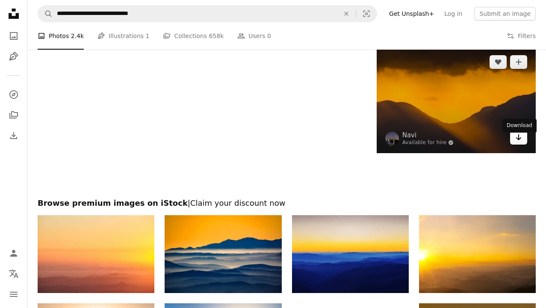
click at [518, 142] on icon "Arrow pointing down" at bounding box center [518, 137] width 7 height 10
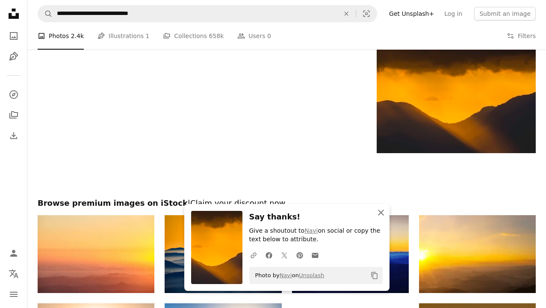
click at [383, 213] on icon "An X shape" at bounding box center [381, 212] width 10 height 10
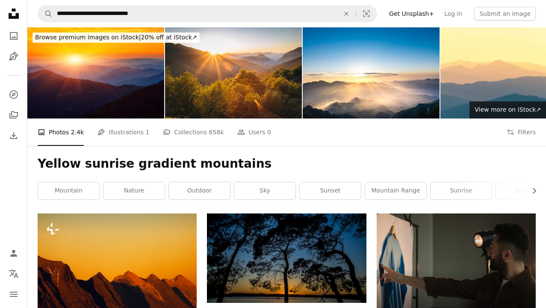
scroll to position [0, 0]
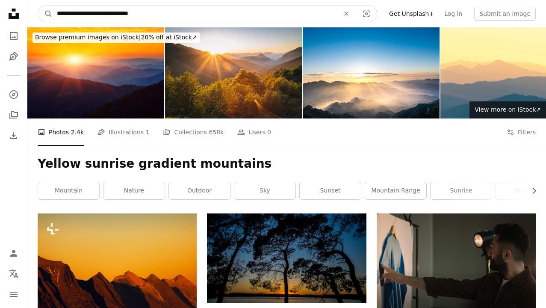
drag, startPoint x: 169, startPoint y: 13, endPoint x: 18, endPoint y: 12, distance: 150.6
